Goal: Complete application form

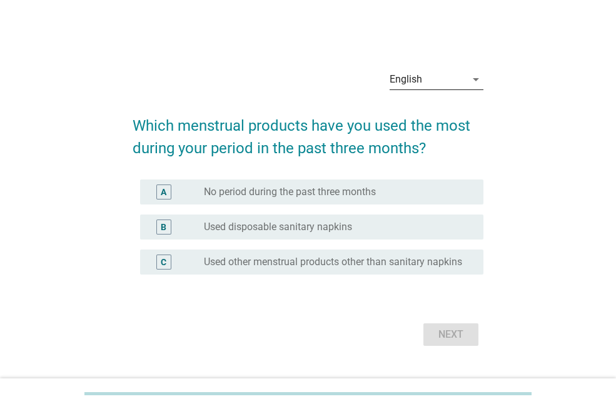
click at [400, 74] on div "English" at bounding box center [405, 79] width 32 height 11
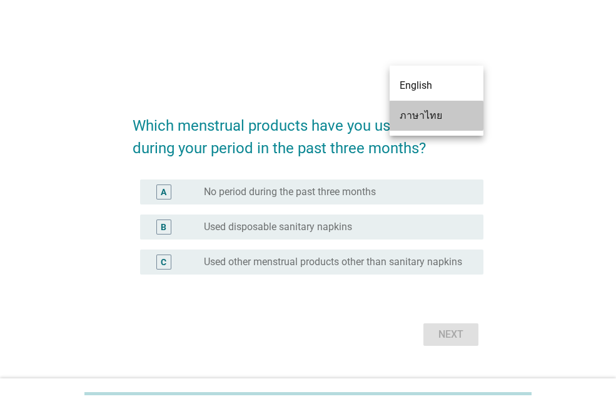
click at [409, 111] on div "ภาษาไทย" at bounding box center [436, 115] width 74 height 15
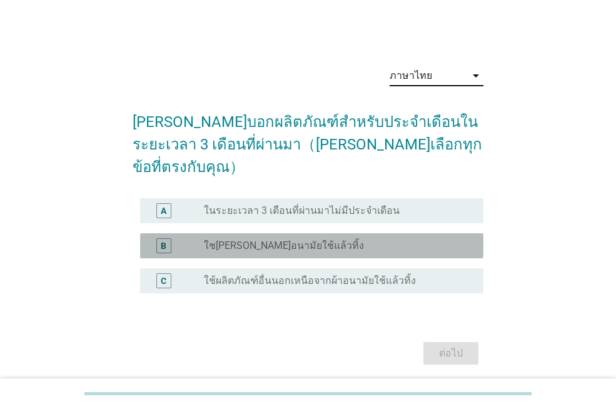
click at [259, 239] on label "ใช[PERSON_NAME]อนามัยใช้แล้วทิ้ง" at bounding box center [284, 245] width 160 height 12
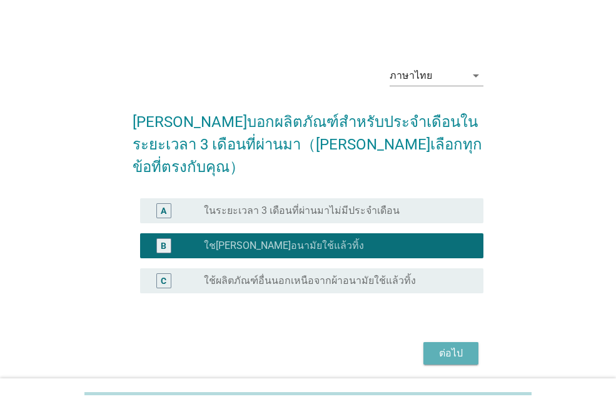
drag, startPoint x: 456, startPoint y: 331, endPoint x: 442, endPoint y: 332, distance: 13.8
click at [455, 346] on div "ต่อไป" at bounding box center [450, 353] width 35 height 15
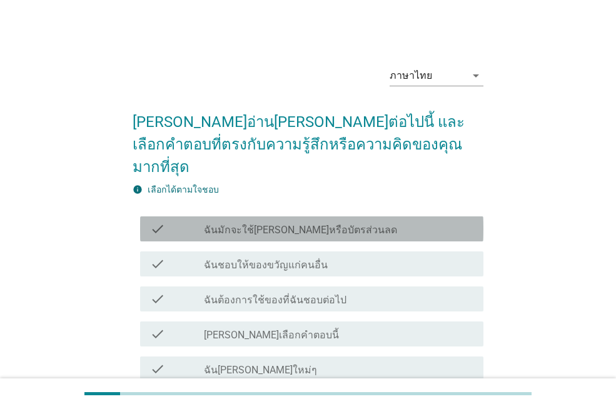
click at [266, 224] on label "ฉันมักจะใช้[PERSON_NAME]หรือบัตรส่วนลด" at bounding box center [300, 230] width 193 height 12
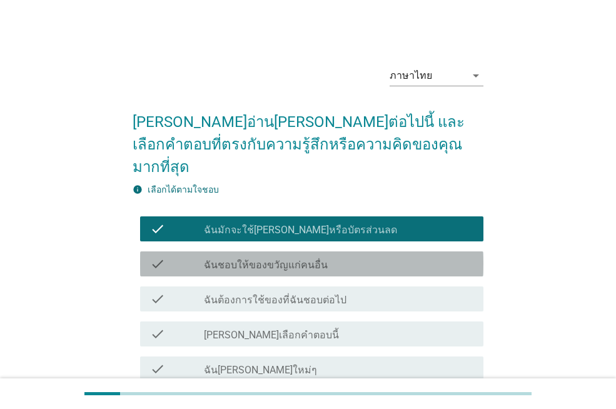
click at [274, 259] on label "ฉันชอบให้ของขวัญแก่คนอื่น" at bounding box center [266, 265] width 124 height 12
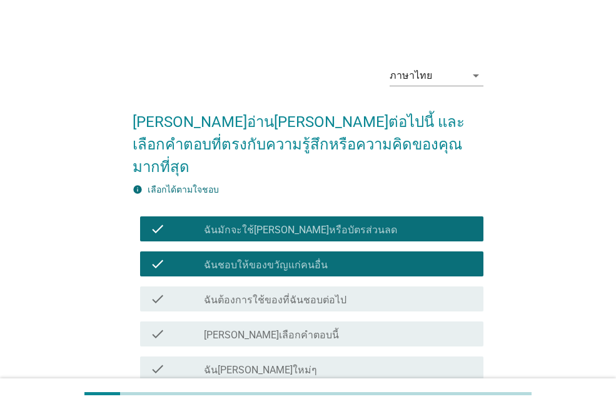
scroll to position [62, 0]
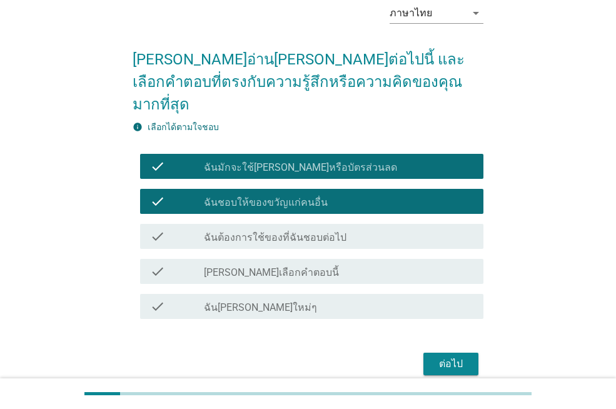
click at [251, 231] on label "ฉันต้องการใช้ของที่ฉันชอบต่อไป" at bounding box center [275, 237] width 142 height 12
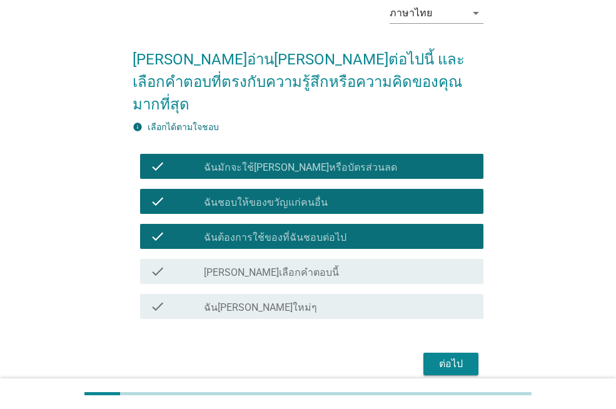
click at [267, 301] on label "ฉัน[PERSON_NAME]ใหม่ๆ" at bounding box center [260, 307] width 113 height 12
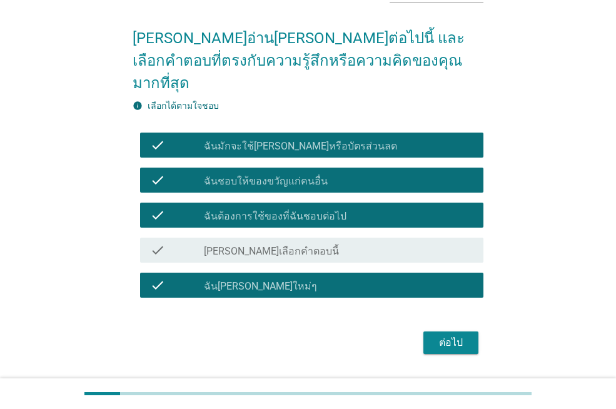
scroll to position [96, 0]
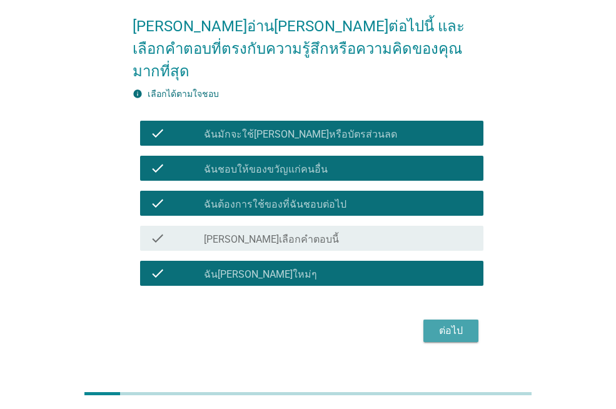
click at [449, 323] on div "ต่อไป" at bounding box center [450, 330] width 35 height 15
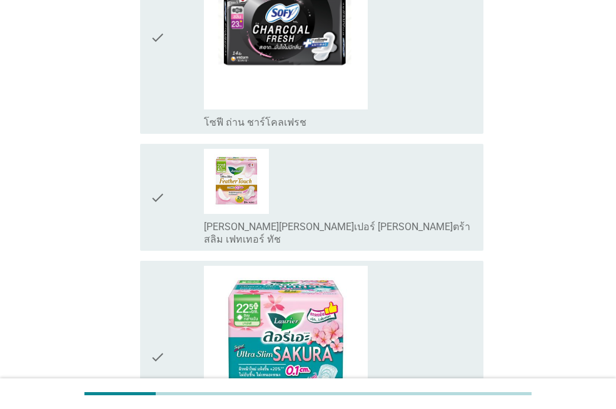
scroll to position [312, 0]
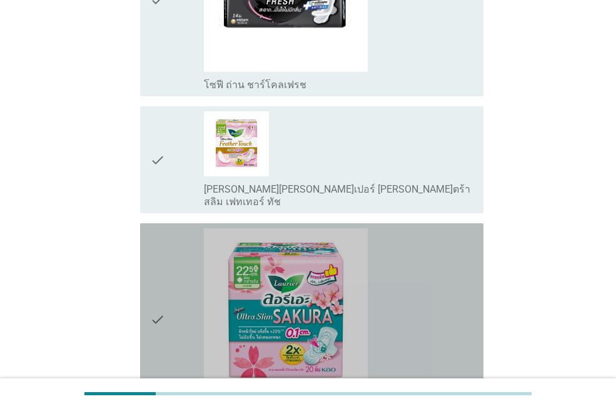
click at [167, 296] on div "check" at bounding box center [177, 319] width 54 height 183
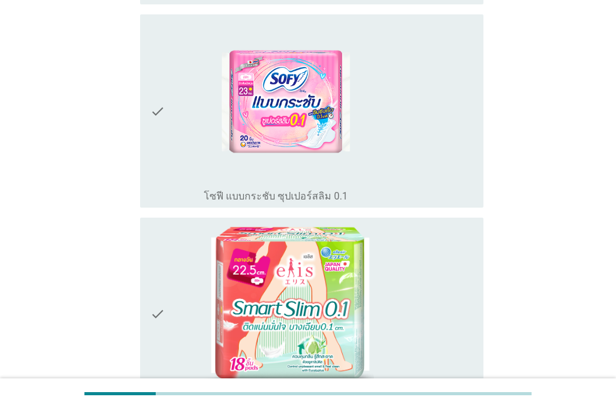
scroll to position [1562, 0]
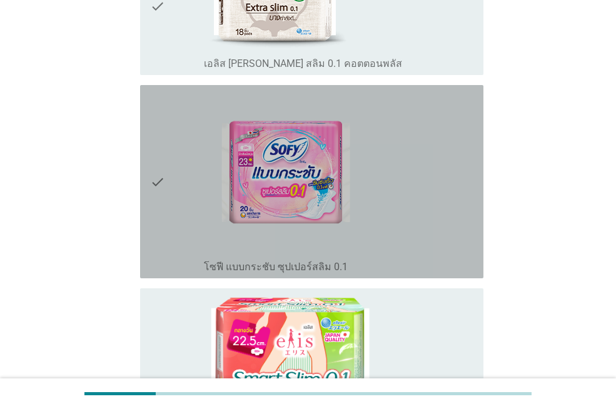
click at [164, 214] on icon "check" at bounding box center [157, 181] width 15 height 183
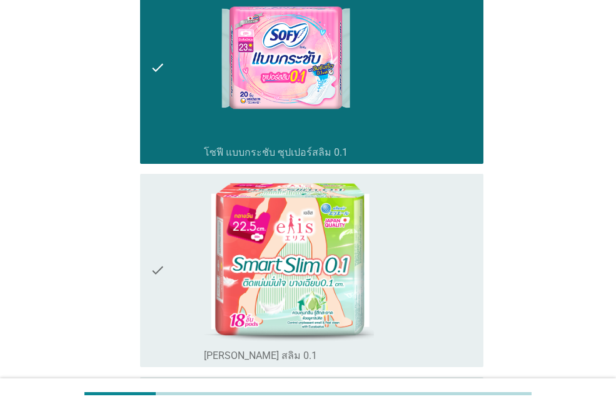
scroll to position [1687, 0]
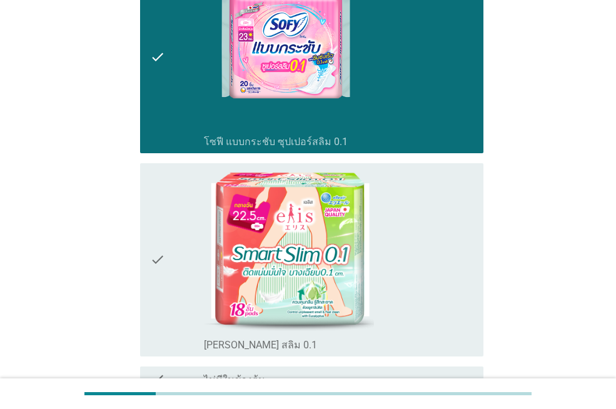
click at [152, 246] on icon "check" at bounding box center [157, 259] width 15 height 183
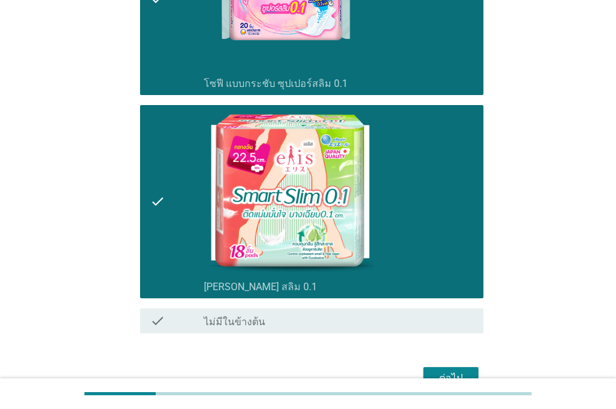
scroll to position [1803, 0]
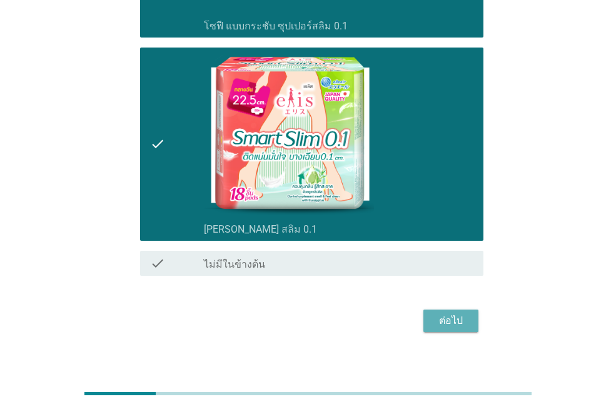
drag, startPoint x: 454, startPoint y: 307, endPoint x: 479, endPoint y: 326, distance: 30.9
click at [452, 313] on div "ต่อไป" at bounding box center [450, 320] width 35 height 15
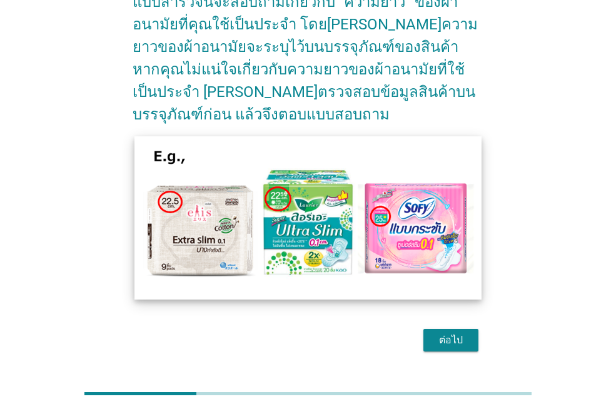
scroll to position [152, 0]
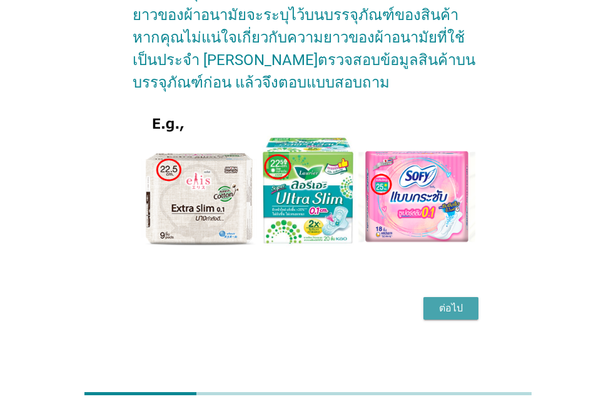
click at [460, 311] on div "ต่อไป" at bounding box center [450, 308] width 35 height 15
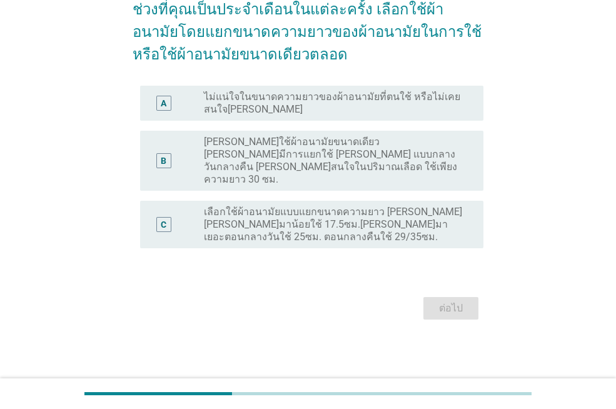
scroll to position [0, 0]
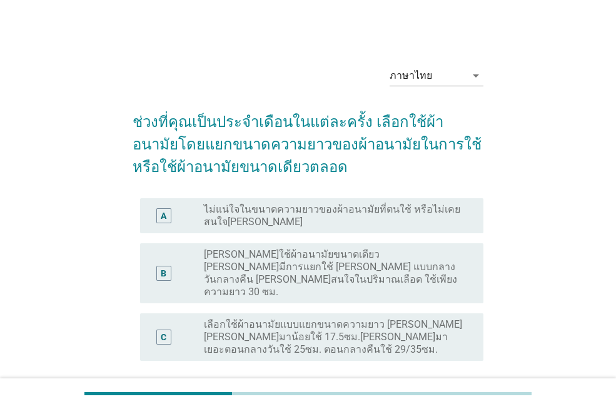
click at [160, 329] on div "C" at bounding box center [163, 336] width 15 height 15
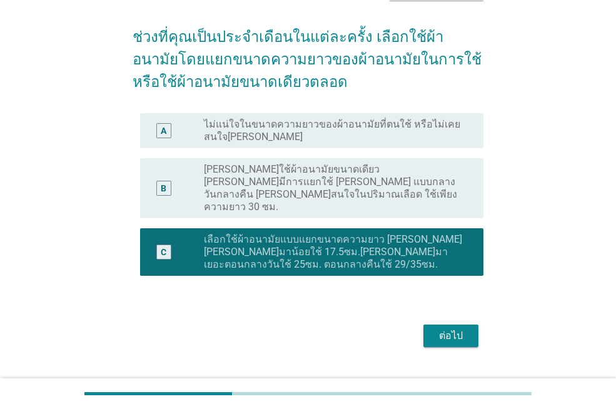
scroll to position [87, 0]
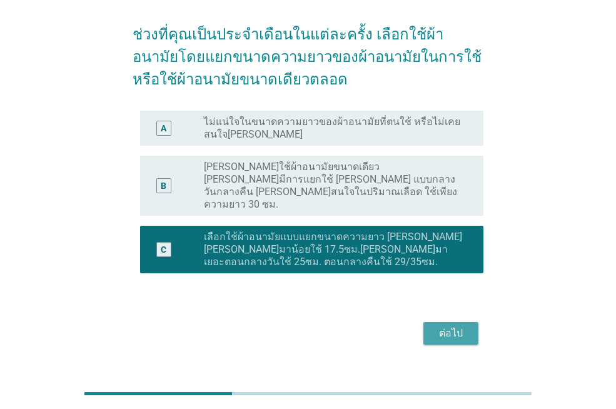
click at [425, 322] on button "ต่อไป" at bounding box center [450, 333] width 55 height 22
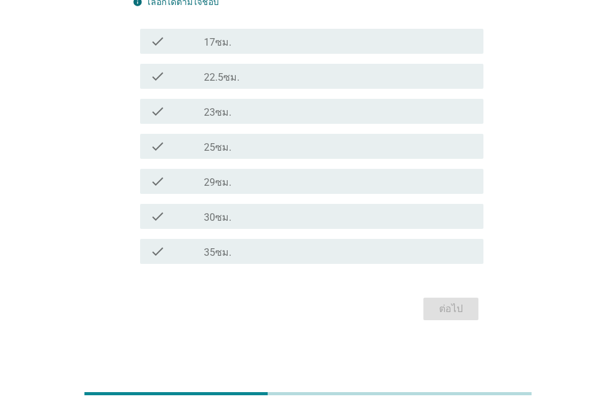
scroll to position [188, 0]
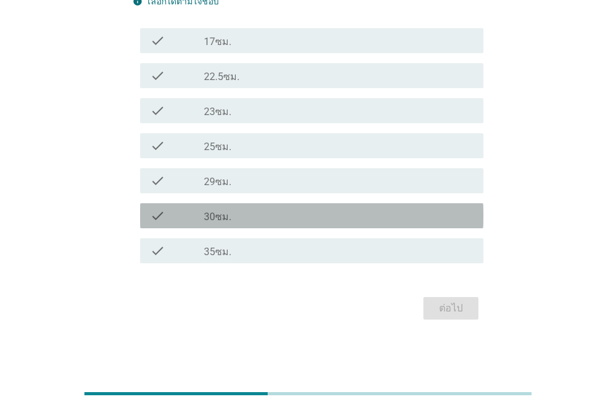
drag, startPoint x: 170, startPoint y: 213, endPoint x: 186, endPoint y: 237, distance: 29.0
click at [170, 214] on div "check" at bounding box center [177, 215] width 54 height 15
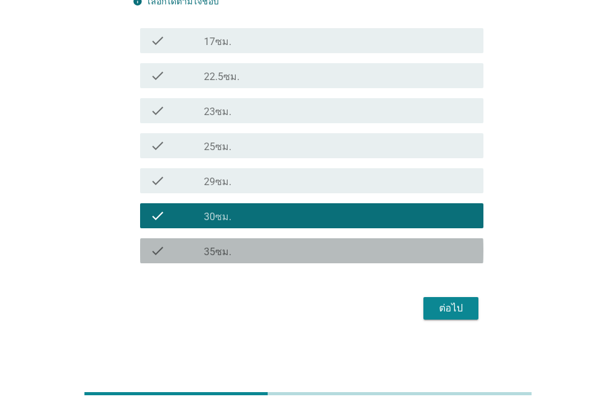
click at [206, 253] on label "35ซม." at bounding box center [217, 252] width 27 height 12
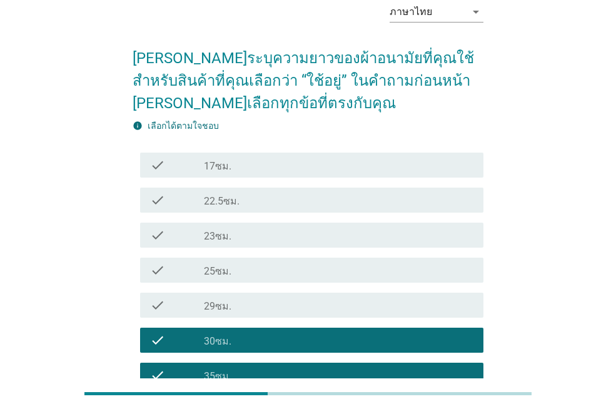
scroll to position [63, 0]
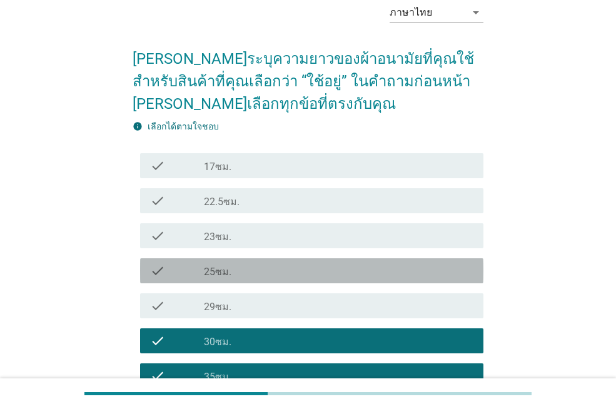
click at [245, 272] on div "check_box_outline_blank 25ซม." at bounding box center [338, 270] width 269 height 15
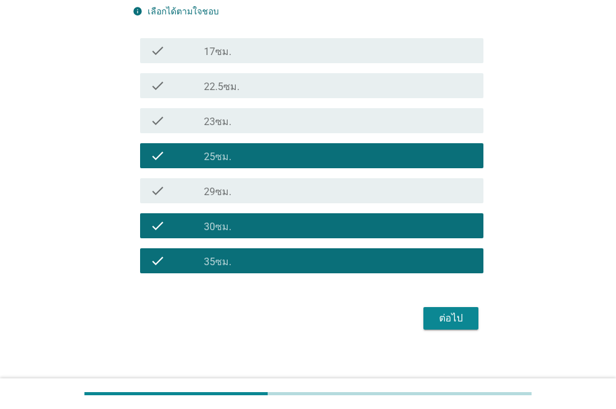
scroll to position [188, 0]
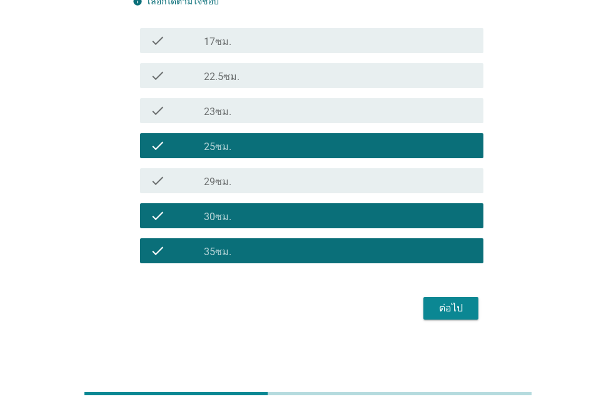
click at [447, 309] on div "ต่อไป" at bounding box center [450, 308] width 35 height 15
